Goal: Task Accomplishment & Management: Use online tool/utility

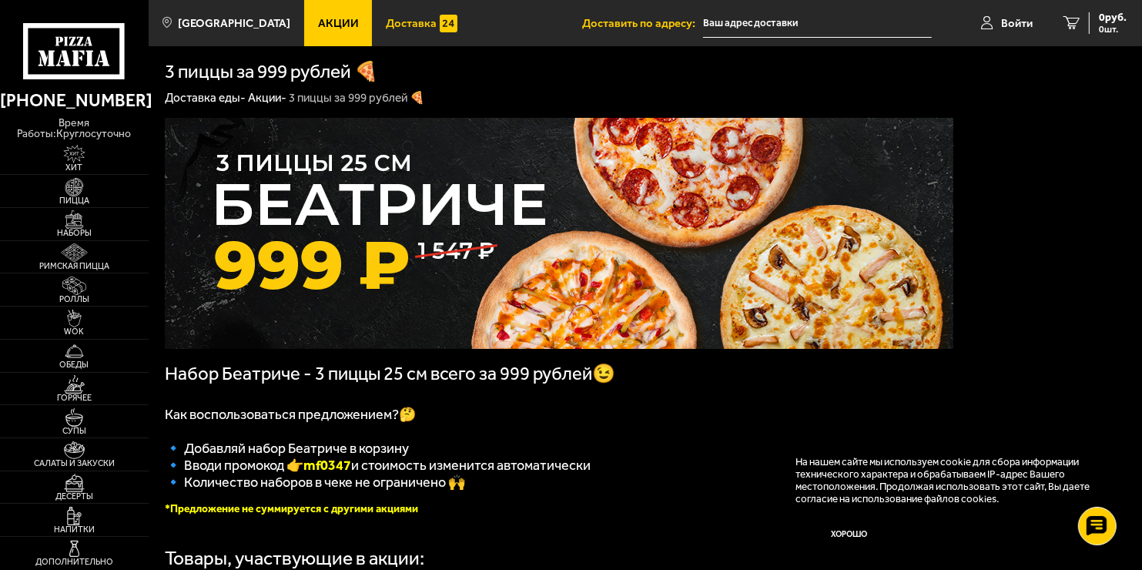
click at [403, 20] on span "Доставка" at bounding box center [411, 24] width 51 height 12
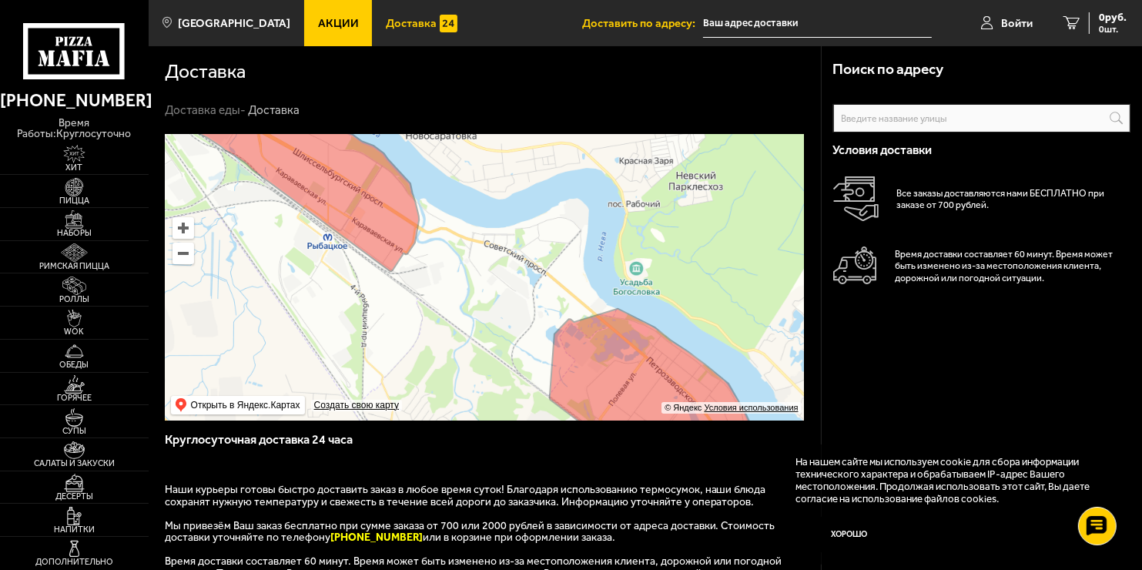
click at [543, 243] on ymaps at bounding box center [484, 277] width 639 height 287
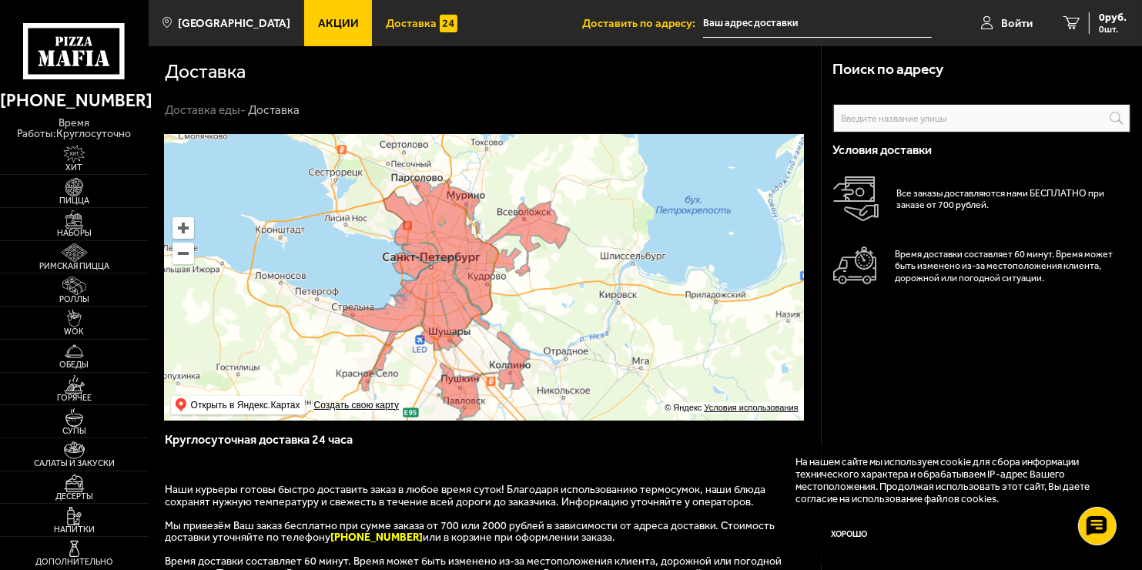
drag, startPoint x: 481, startPoint y: 274, endPoint x: 473, endPoint y: 342, distance: 68.3
click at [473, 342] on ymaps at bounding box center [484, 277] width 639 height 287
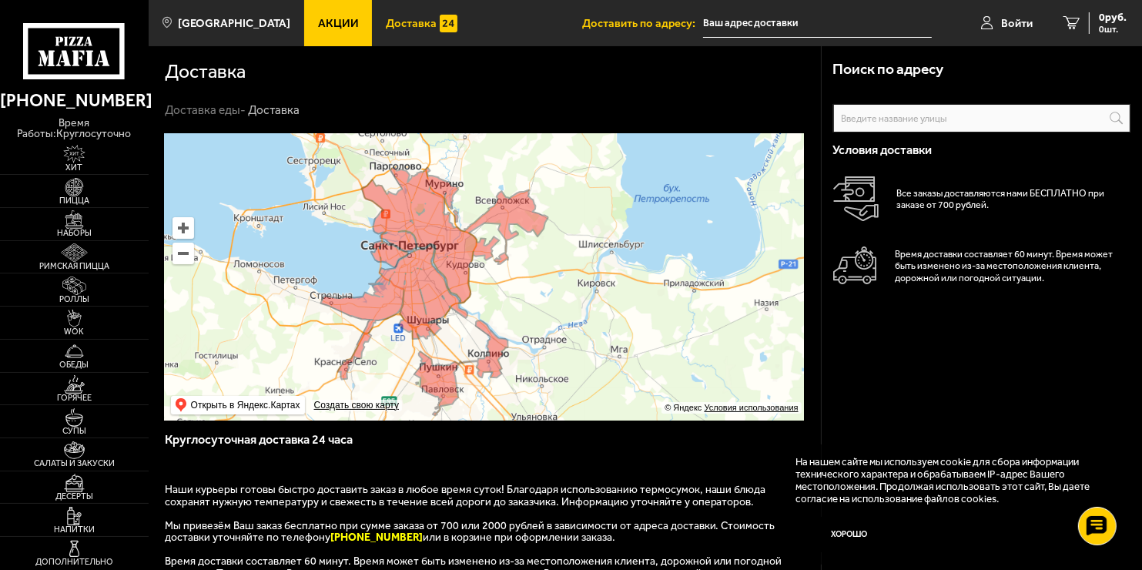
click at [799, 25] on input "text" at bounding box center [817, 23] width 229 height 28
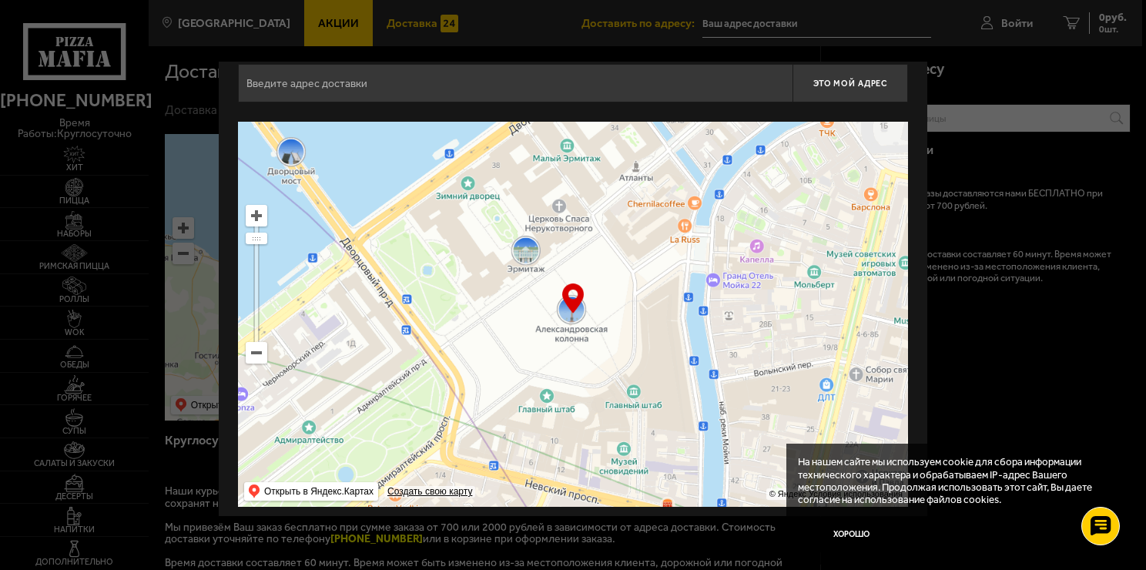
scroll to position [26, 0]
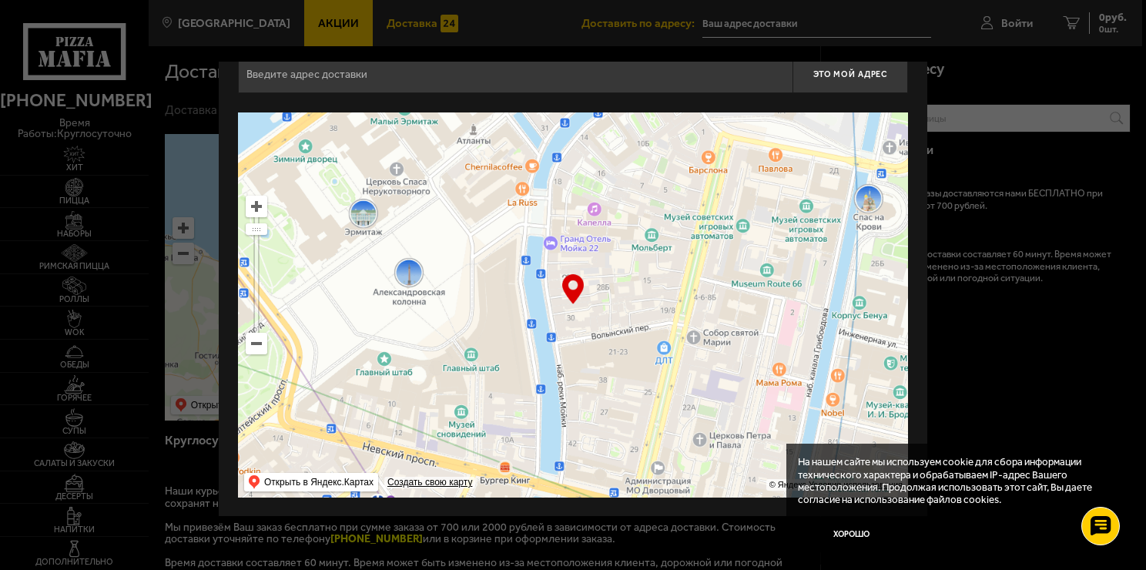
drag, startPoint x: 735, startPoint y: 286, endPoint x: 577, endPoint y: 256, distance: 160.7
click at [572, 255] on ymaps at bounding box center [573, 304] width 670 height 385
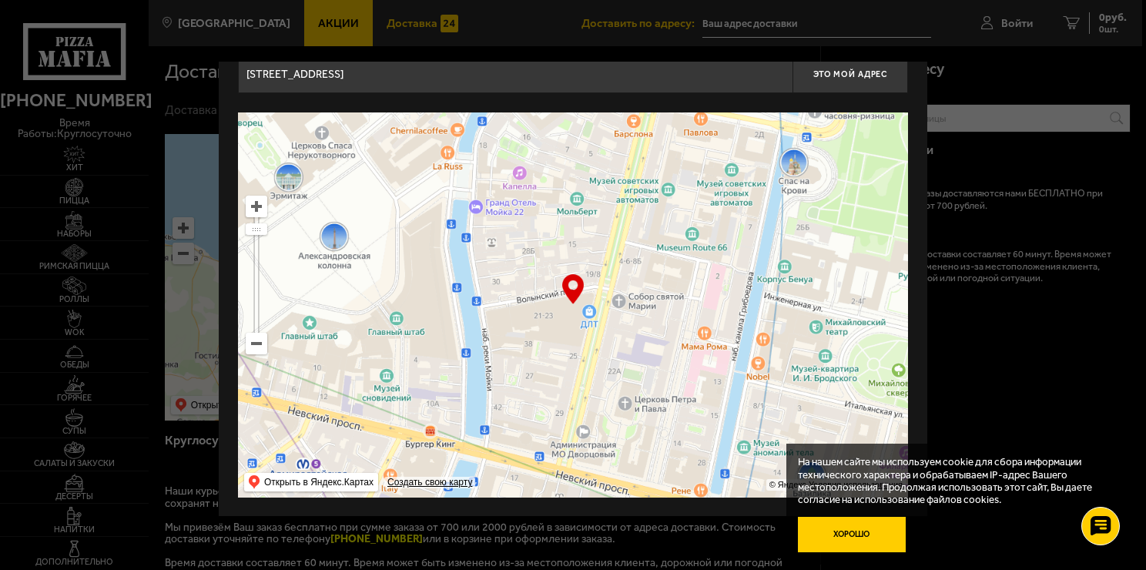
click at [849, 541] on button "Хорошо" at bounding box center [852, 535] width 108 height 36
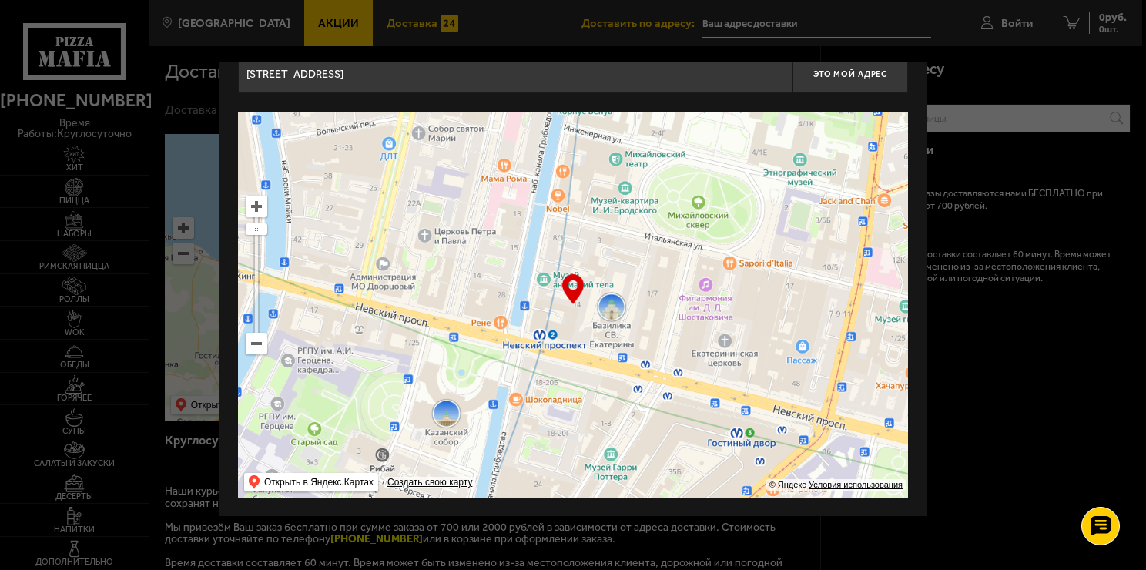
drag, startPoint x: 752, startPoint y: 347, endPoint x: 550, endPoint y: 179, distance: 262.0
click at [551, 179] on ymaps at bounding box center [573, 304] width 670 height 385
click at [250, 342] on ymaps at bounding box center [256, 344] width 20 height 20
click at [252, 342] on ymaps at bounding box center [256, 344] width 20 height 20
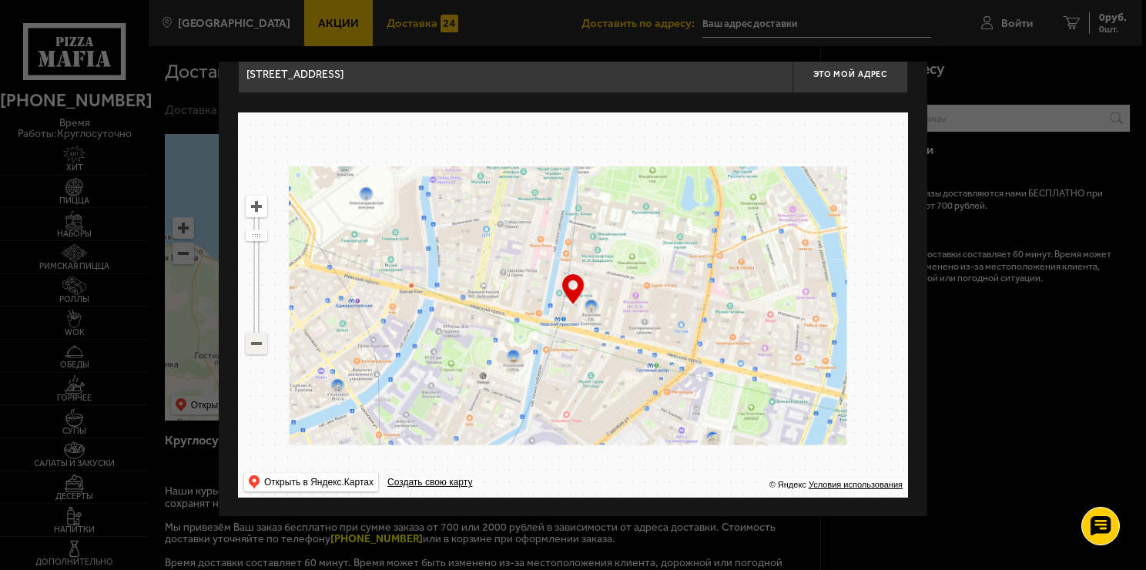
click at [252, 341] on ymaps at bounding box center [256, 344] width 20 height 20
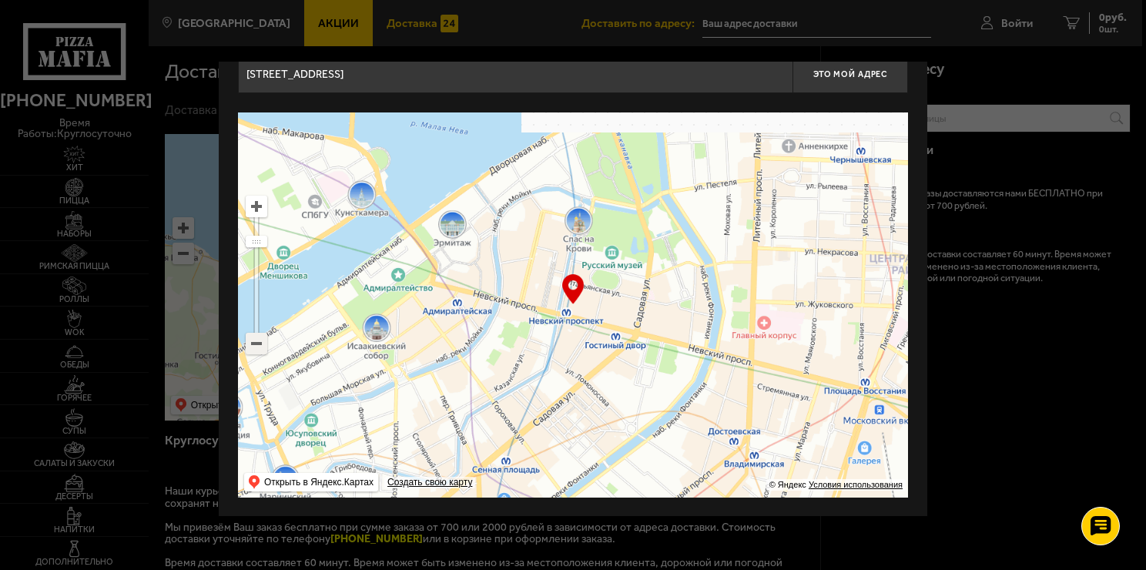
click at [253, 340] on ymaps at bounding box center [256, 344] width 20 height 20
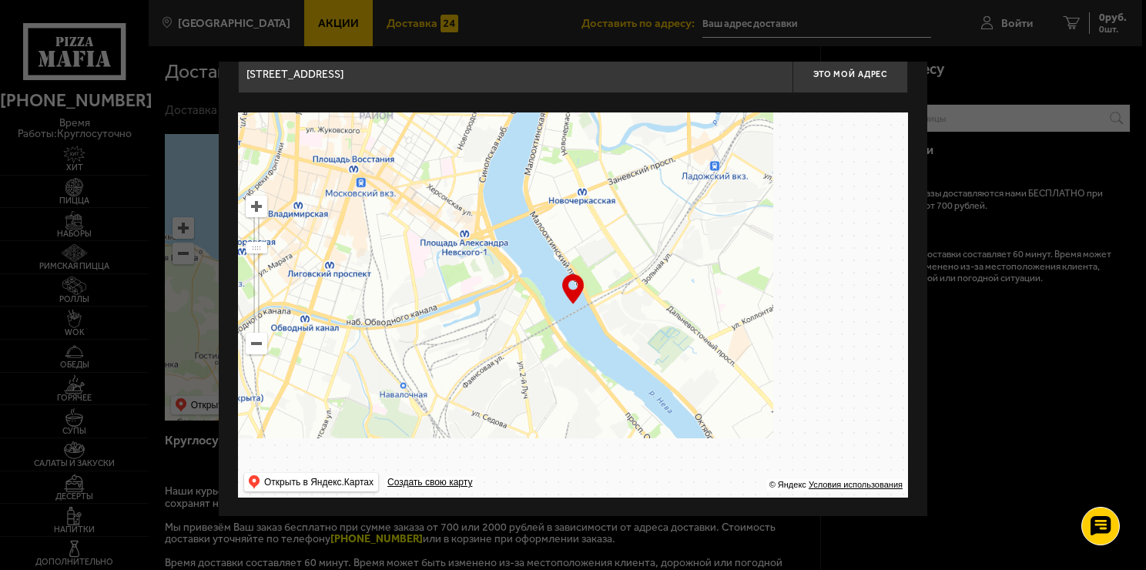
drag, startPoint x: 617, startPoint y: 376, endPoint x: 240, endPoint y: 175, distance: 426.9
click at [224, 176] on div "[STREET_ADDRESS] Это мой адрес Найдите адрес перетащив карту … © Яндекс Условия…" at bounding box center [573, 275] width 709 height 481
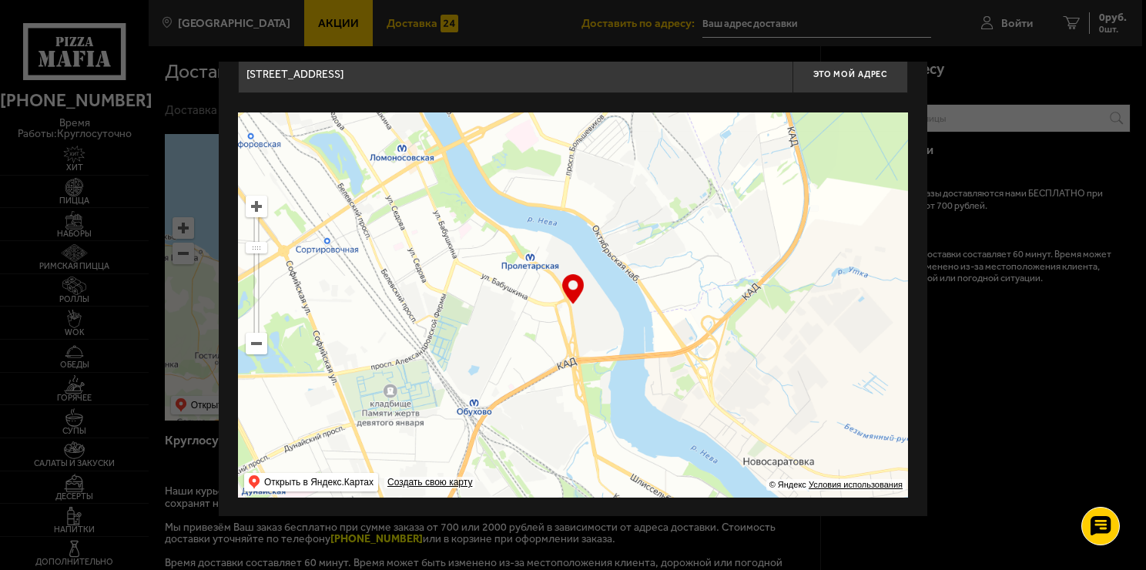
drag, startPoint x: 691, startPoint y: 416, endPoint x: 478, endPoint y: 34, distance: 437.2
click at [482, 28] on main "[GEOGRAPHIC_DATA] Все Акции Доставка Личный кабинет Акции Доставка Доставить по…" at bounding box center [646, 492] width 994 height 984
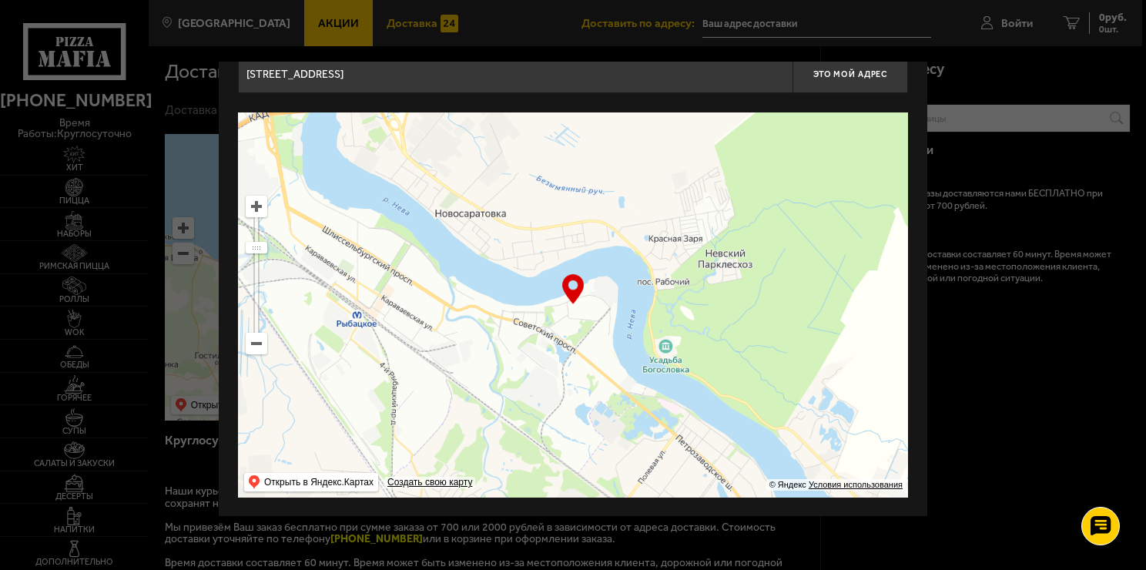
drag, startPoint x: 573, startPoint y: 307, endPoint x: 498, endPoint y: 182, distance: 145.4
click at [498, 182] on ymaps at bounding box center [573, 304] width 670 height 385
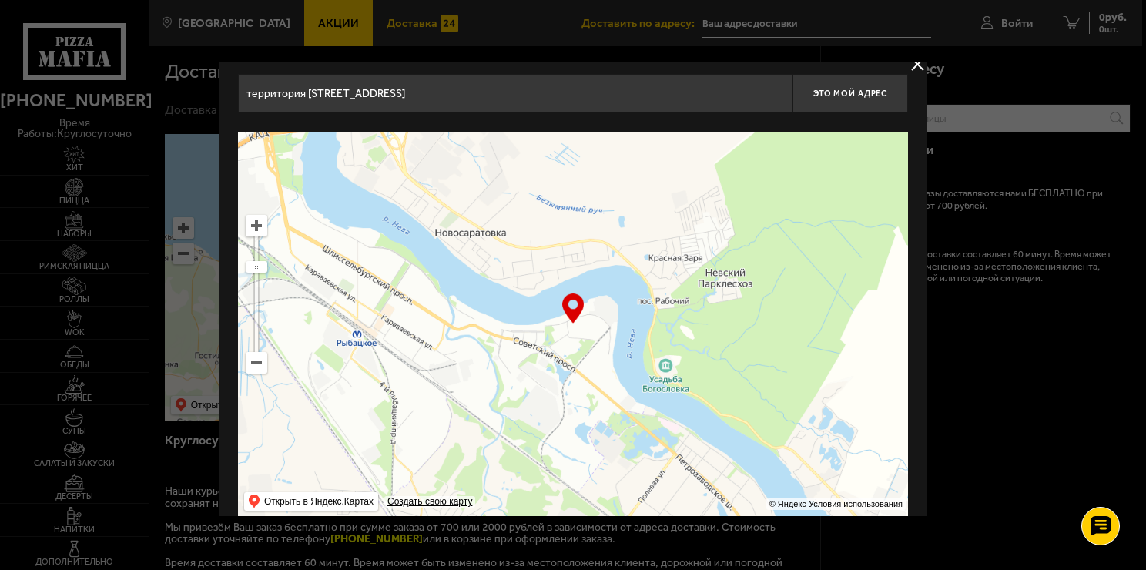
scroll to position [0, 0]
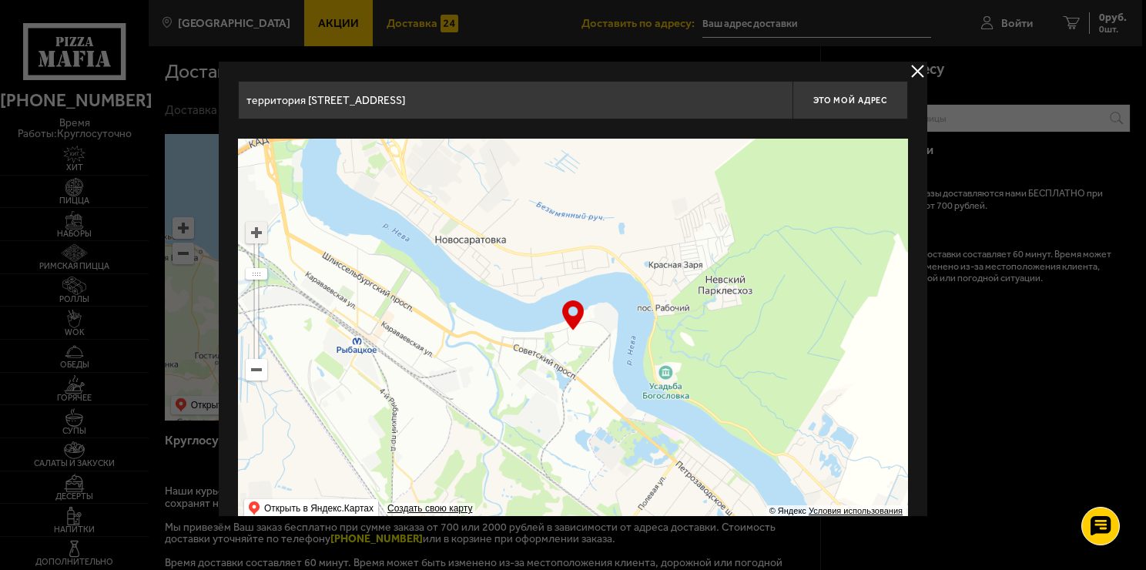
click at [262, 230] on ymaps at bounding box center [256, 233] width 20 height 20
click at [262, 231] on ymaps at bounding box center [256, 233] width 20 height 20
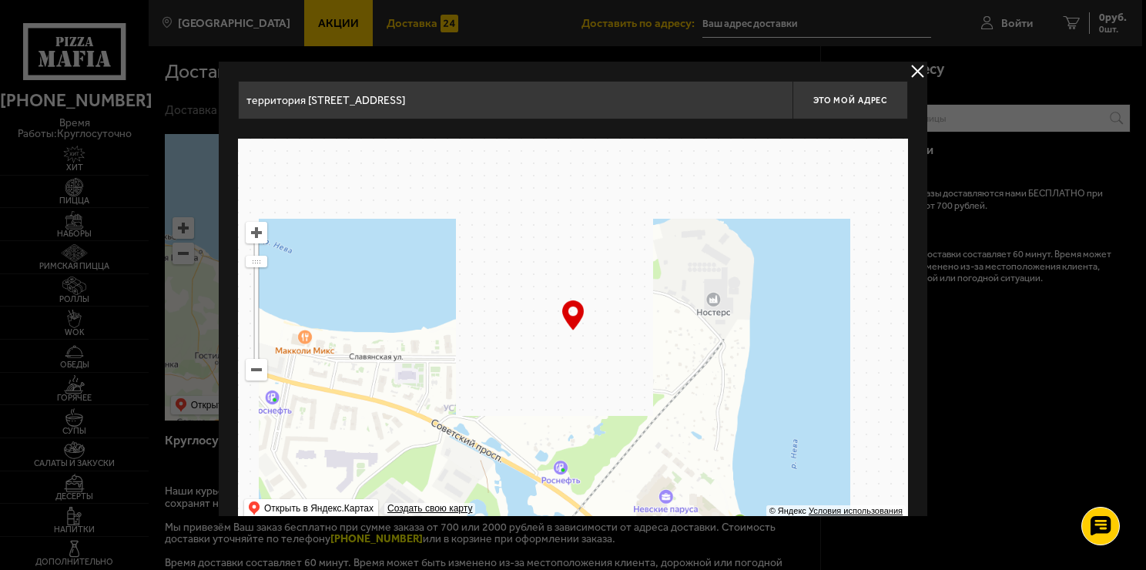
click at [262, 231] on ymaps at bounding box center [256, 233] width 20 height 20
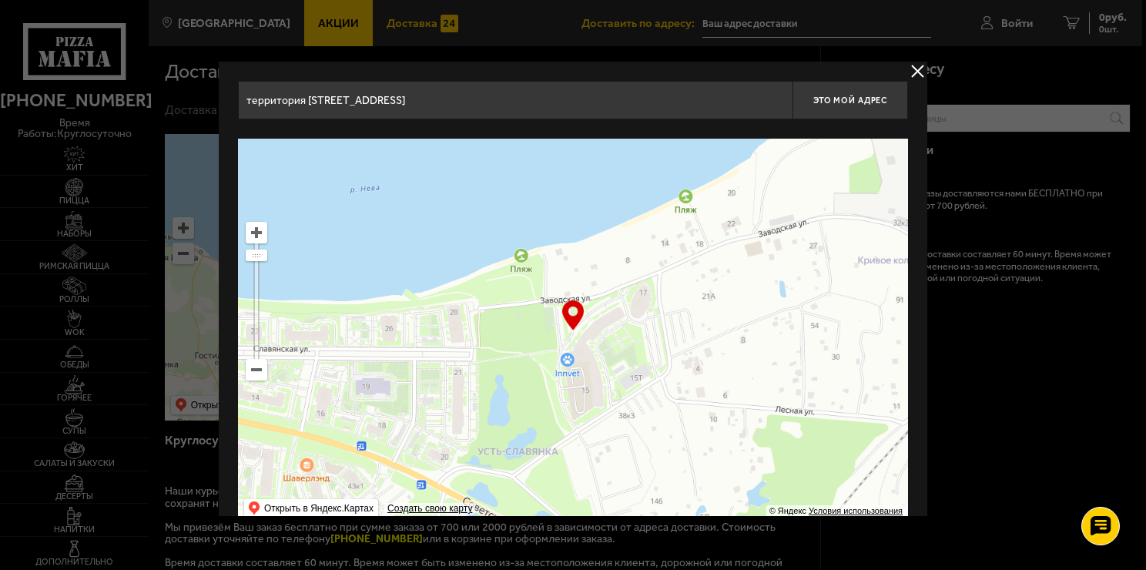
drag, startPoint x: 558, startPoint y: 397, endPoint x: 689, endPoint y: 363, distance: 135.4
click at [689, 363] on ymaps at bounding box center [573, 331] width 670 height 385
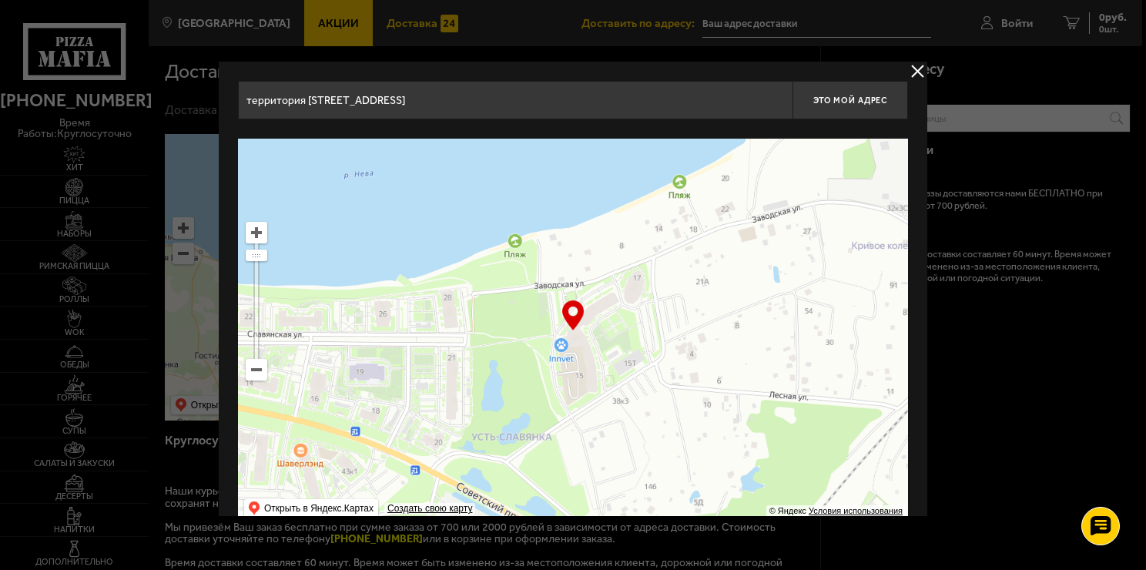
drag, startPoint x: 600, startPoint y: 373, endPoint x: 594, endPoint y: 359, distance: 15.2
click at [594, 359] on ymaps at bounding box center [573, 331] width 670 height 385
type input "[STREET_ADDRESS]"
click at [823, 99] on span "Это мой адрес" at bounding box center [850, 101] width 74 height 10
